Goal: Navigation & Orientation: Find specific page/section

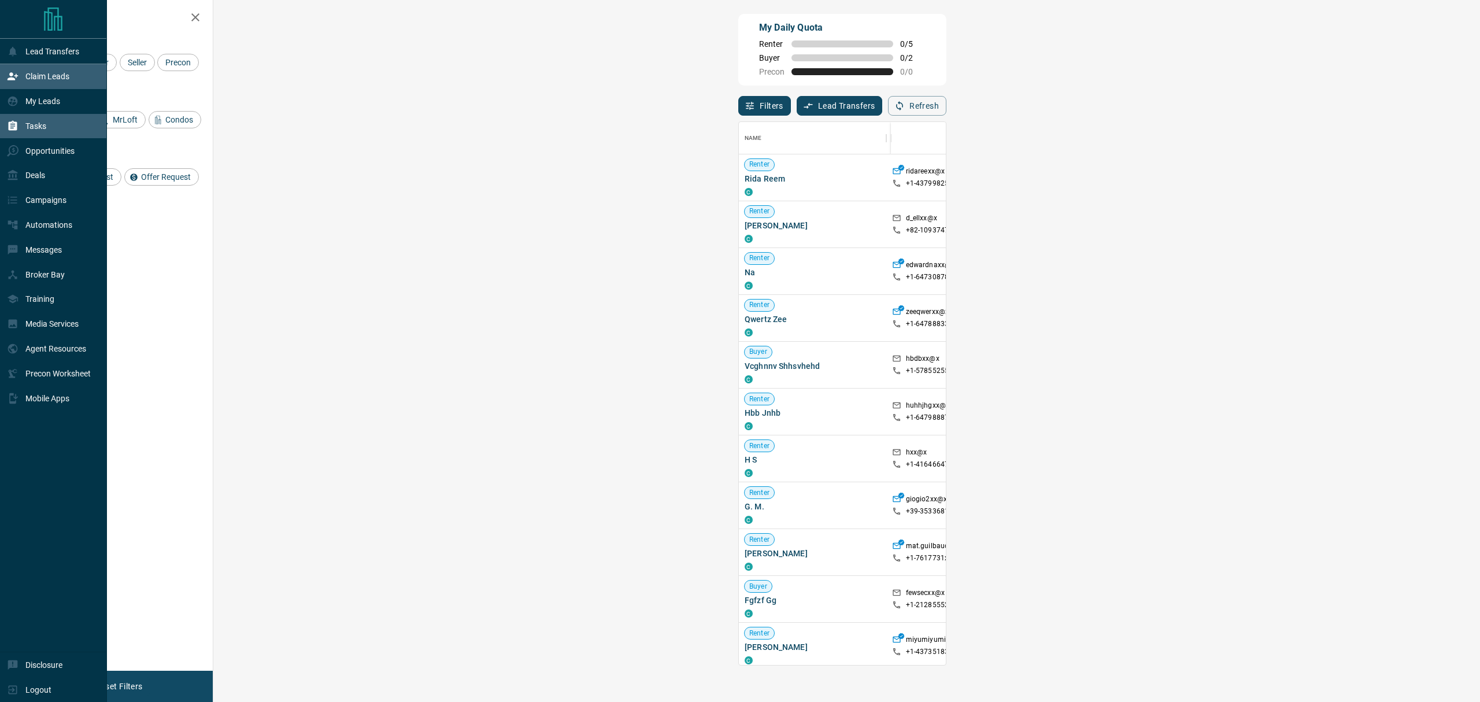
scroll to position [532, 1229]
drag, startPoint x: 8, startPoint y: 113, endPoint x: 84, endPoint y: 130, distance: 77.5
click at [8, 111] on div "My Leads" at bounding box center [33, 101] width 53 height 19
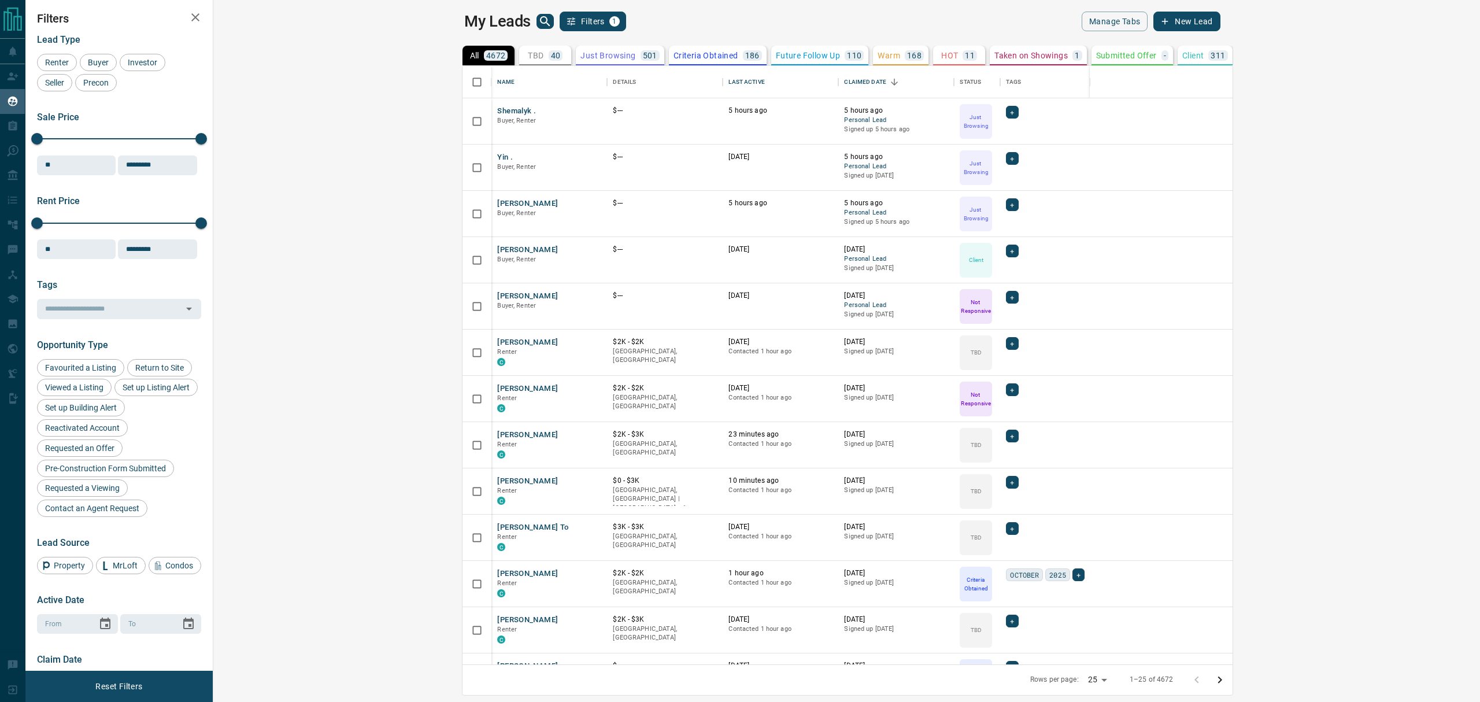
click at [551, 57] on p "40" at bounding box center [556, 55] width 10 height 8
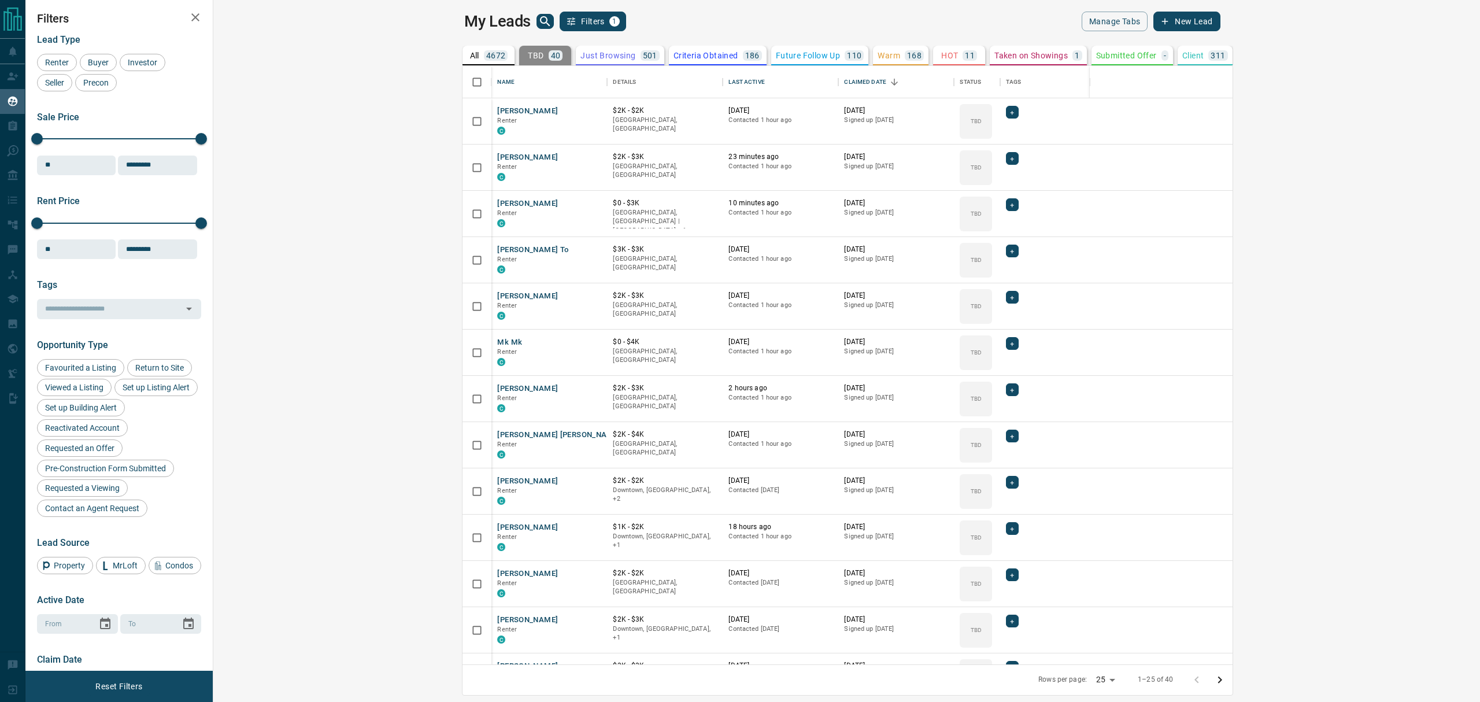
scroll to position [586, 1250]
click at [768, 82] on icon "Sort" at bounding box center [773, 82] width 10 height 10
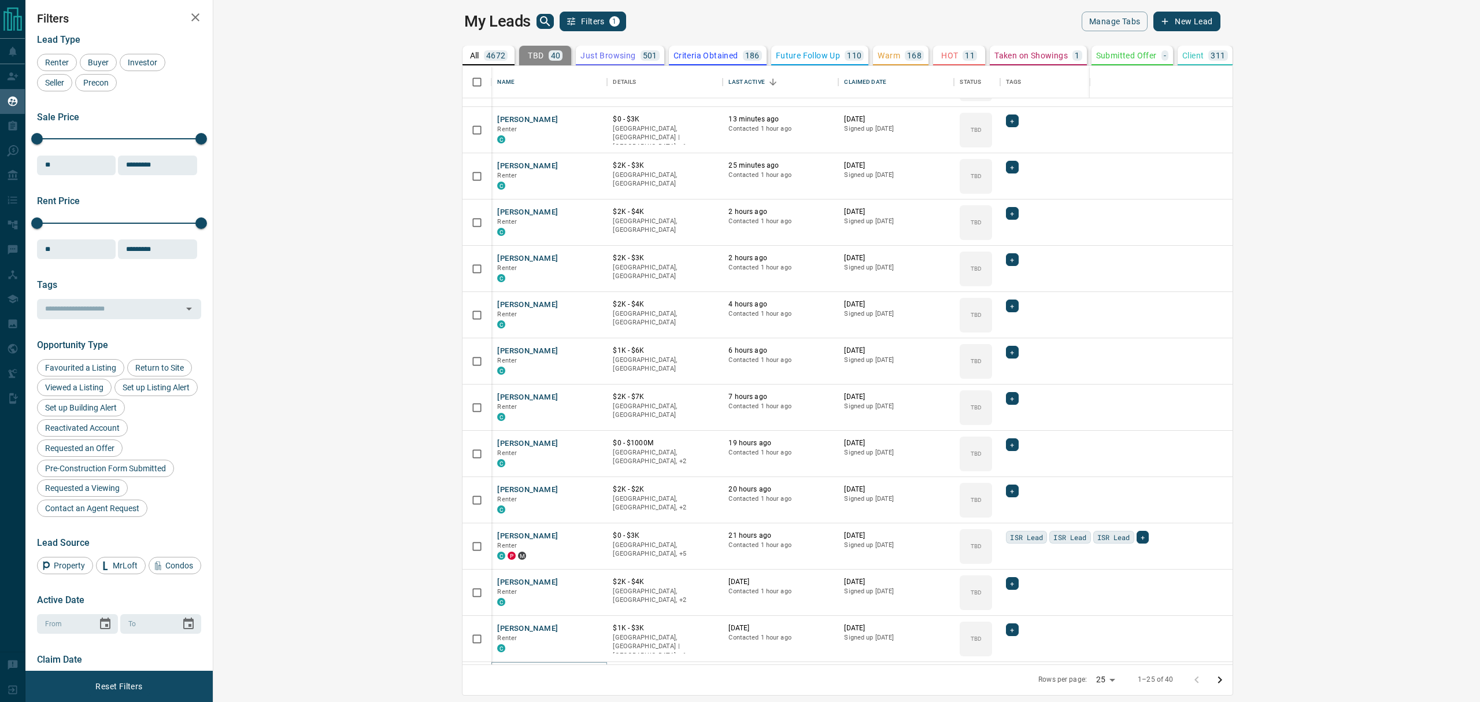
scroll to position [0, 0]
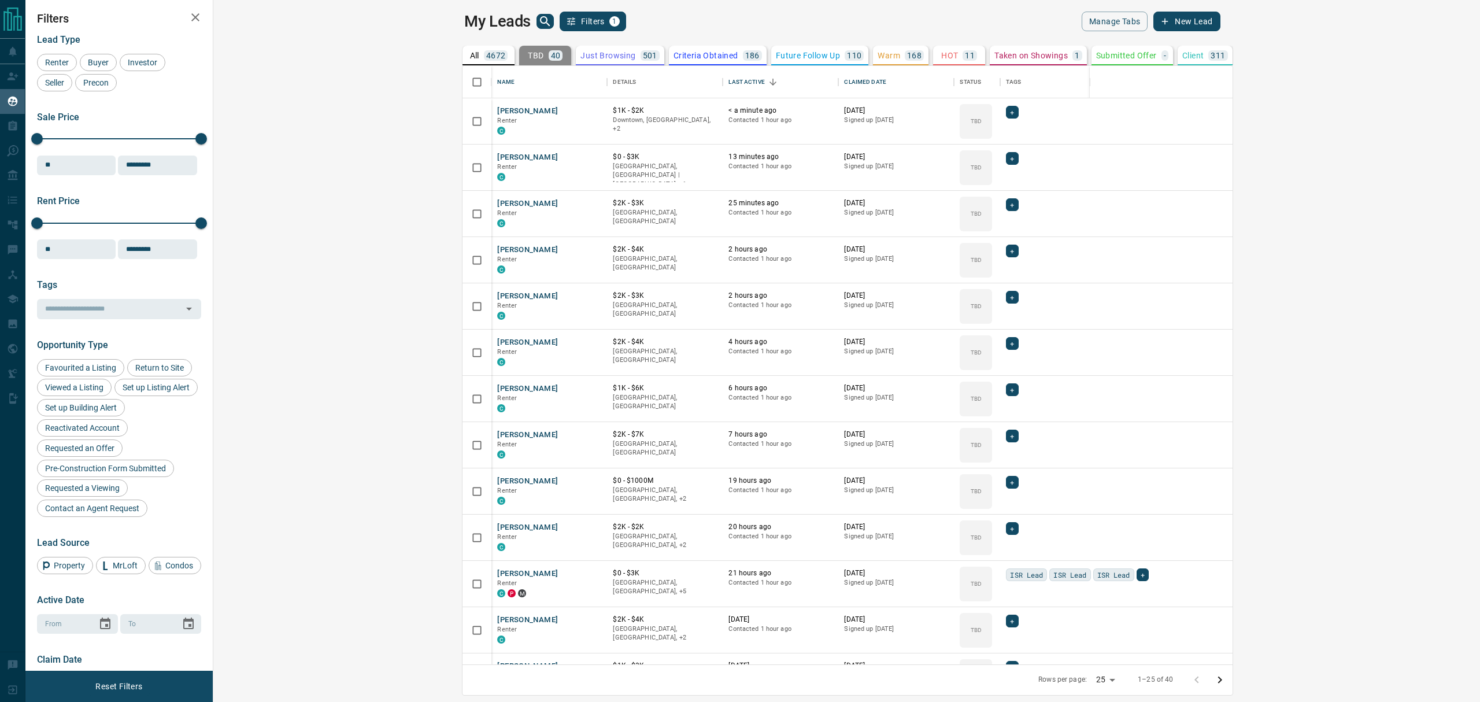
click at [581, 53] on p "Just Browsing" at bounding box center [608, 55] width 55 height 8
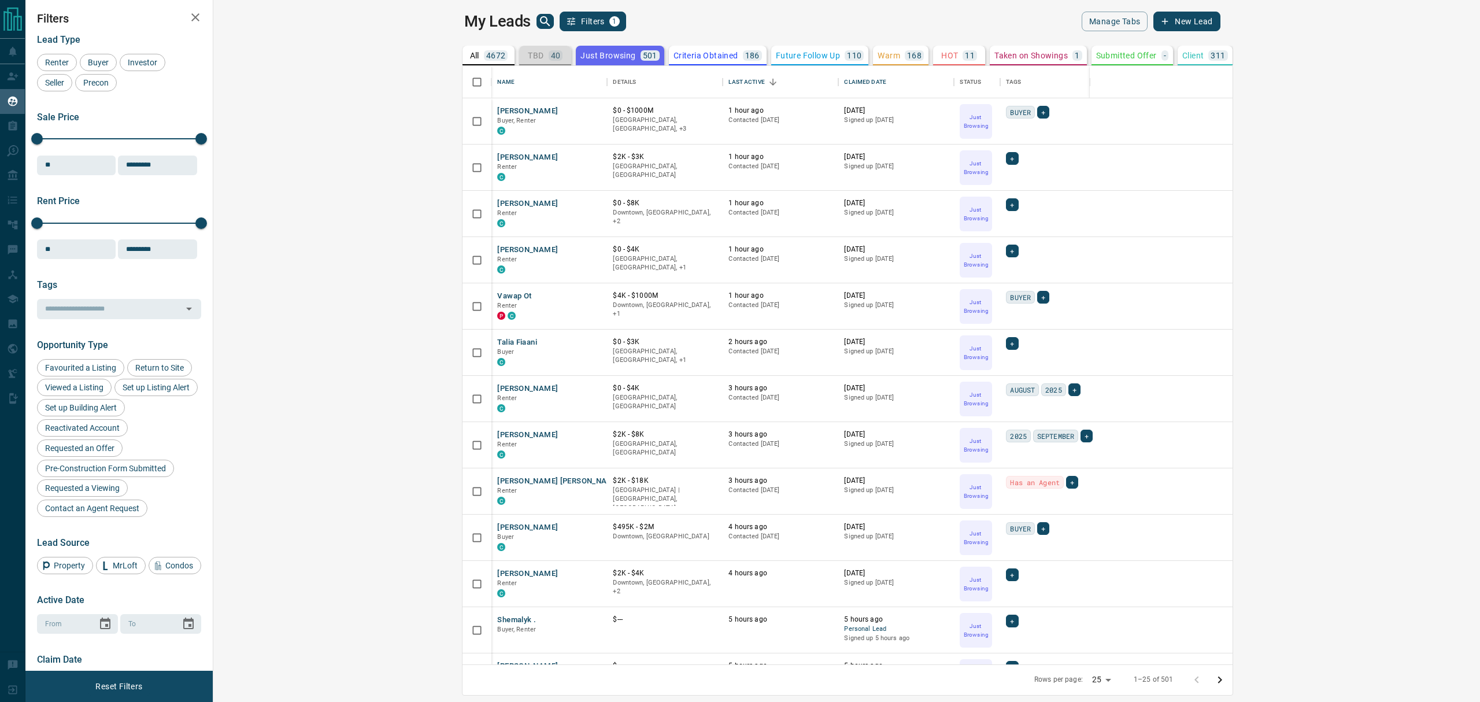
click at [549, 52] on div "40" at bounding box center [556, 55] width 14 height 10
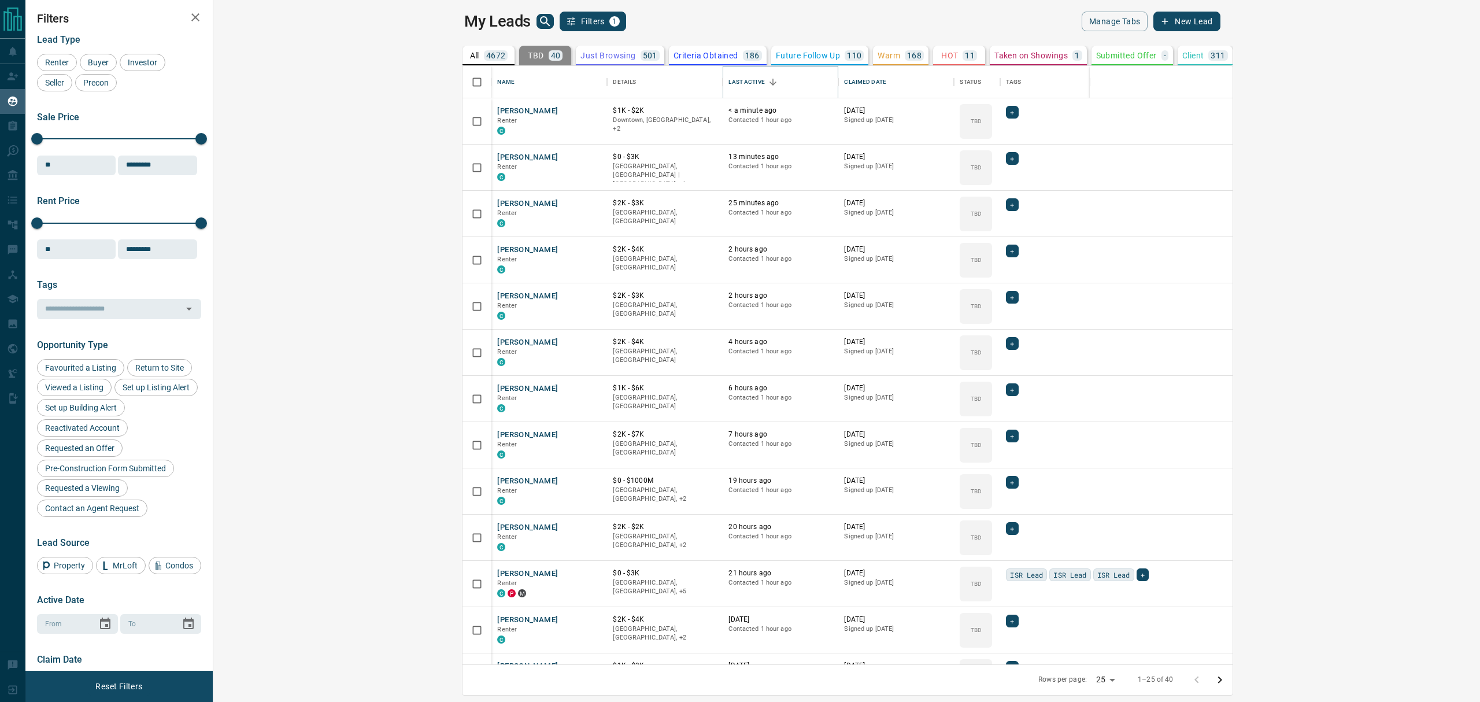
click at [765, 88] on button "Sort" at bounding box center [773, 82] width 16 height 16
click at [768, 82] on icon "Sort" at bounding box center [773, 82] width 10 height 10
click at [770, 82] on icon "Sort" at bounding box center [773, 82] width 7 height 7
click at [768, 86] on icon "Sort" at bounding box center [773, 82] width 10 height 10
click at [768, 84] on icon "Sort" at bounding box center [773, 82] width 10 height 10
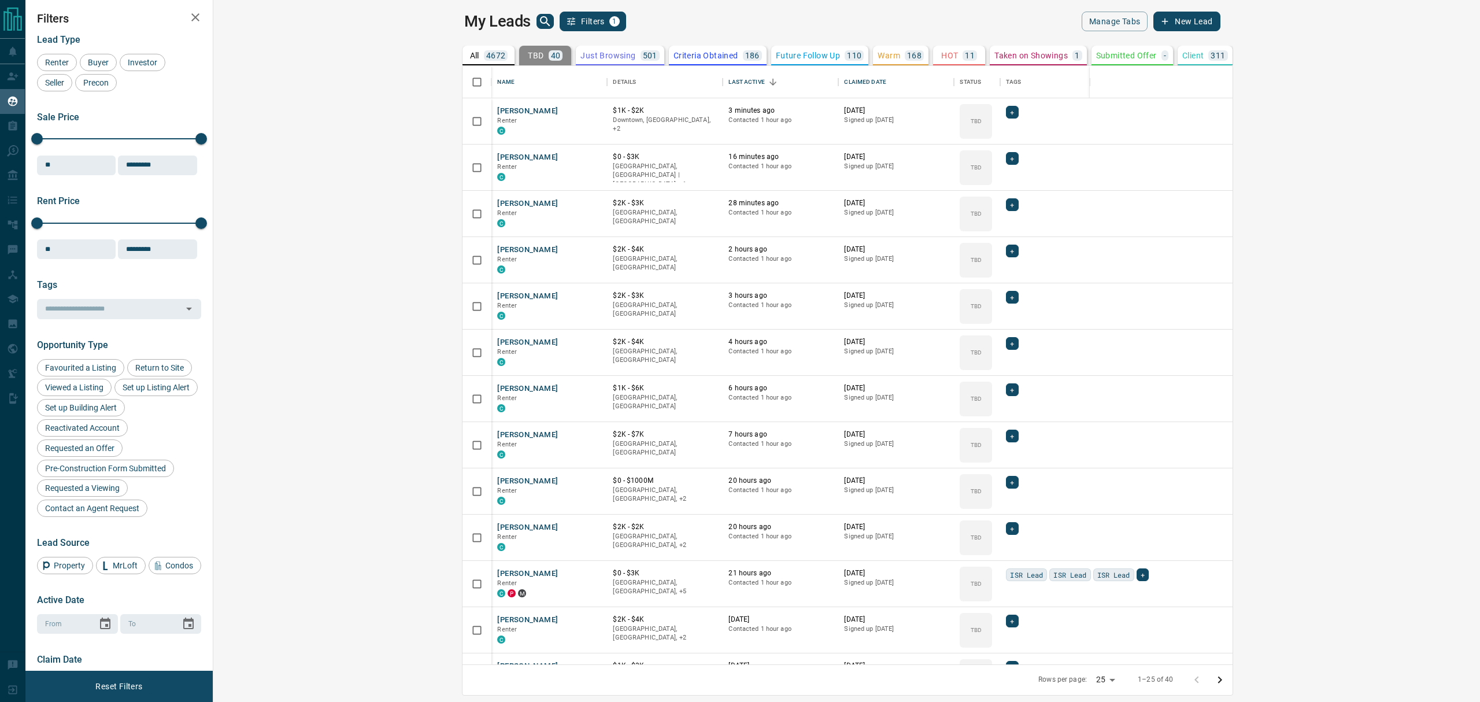
click at [539, 14] on div "My Leads Filters 1" at bounding box center [653, 22] width 378 height 20
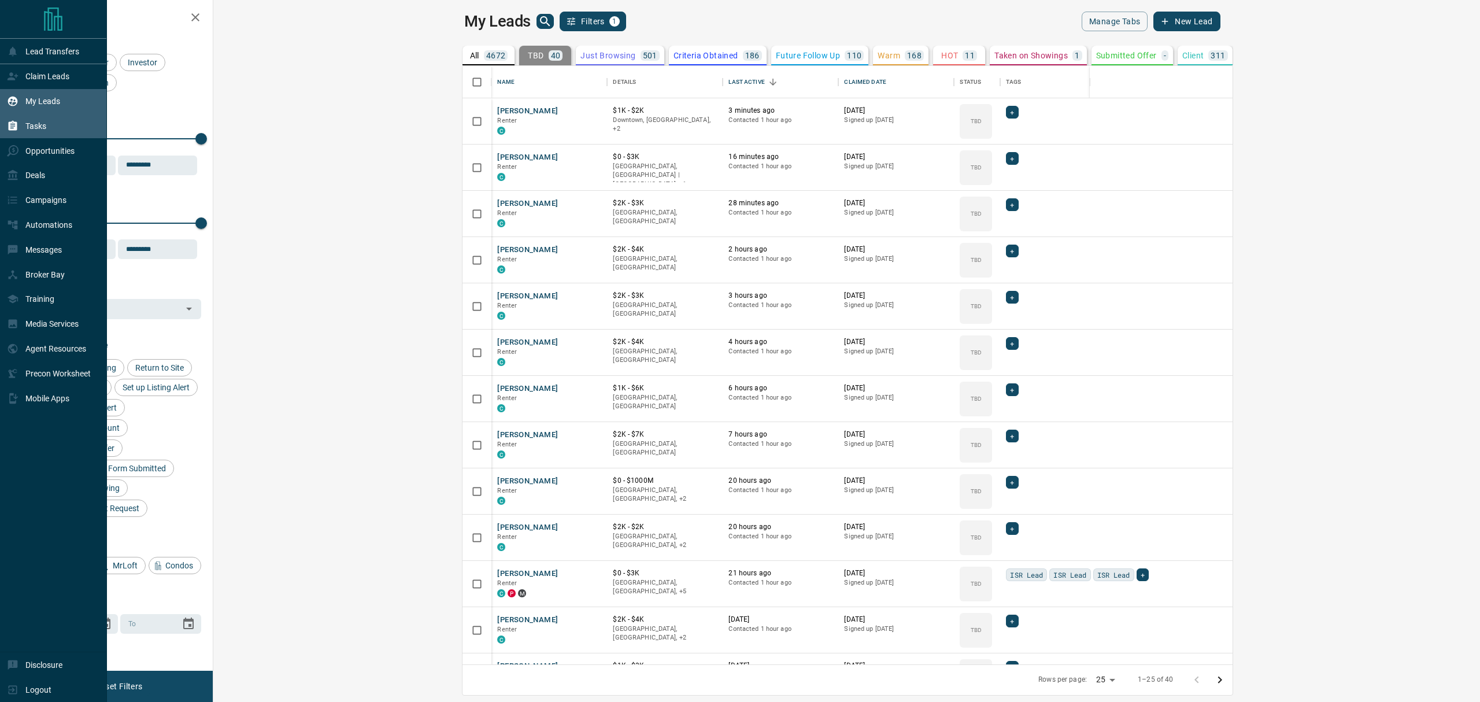
click at [27, 134] on div "Tasks" at bounding box center [26, 126] width 39 height 19
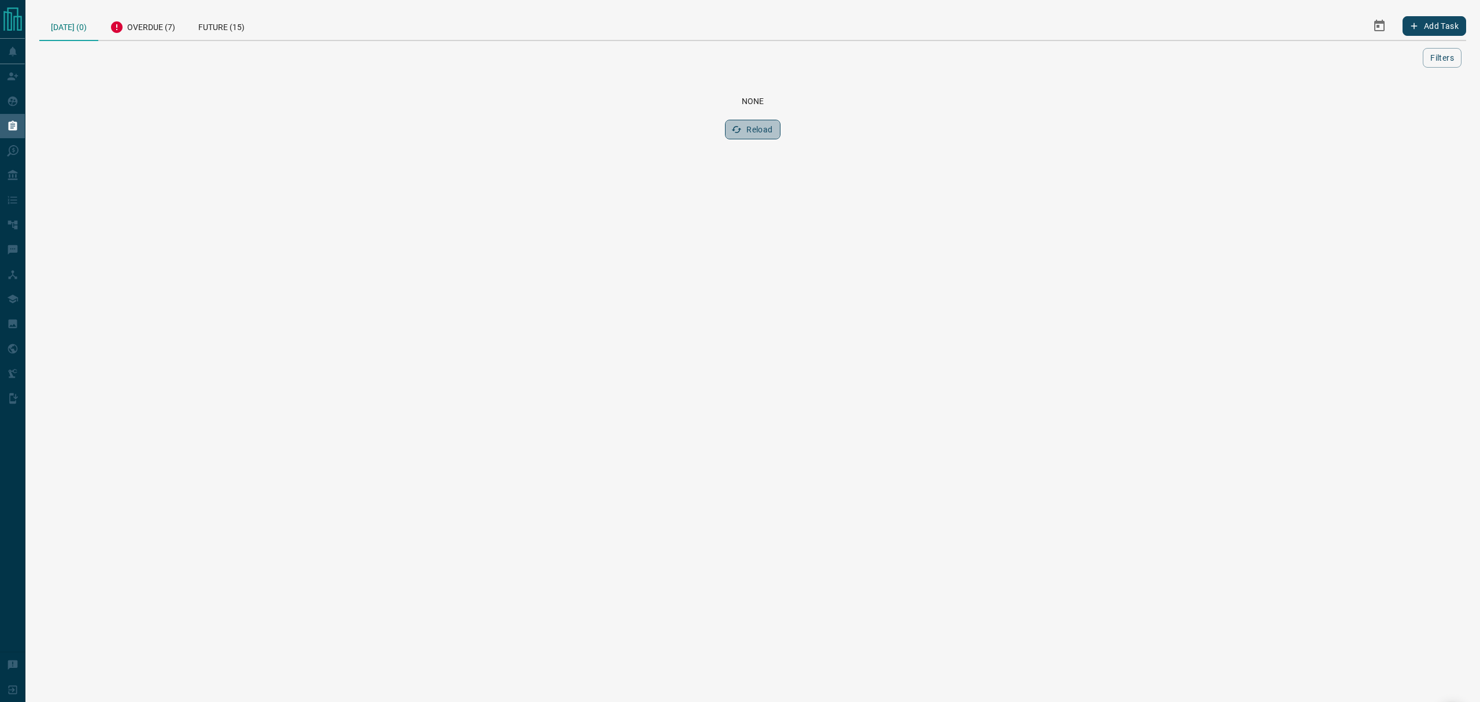
click at [748, 131] on button "Reload" at bounding box center [752, 130] width 55 height 20
